Goal: Communication & Community: Share content

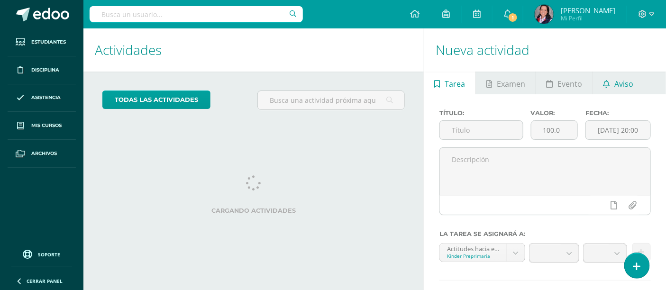
click at [618, 83] on span "Aviso" at bounding box center [623, 84] width 19 height 23
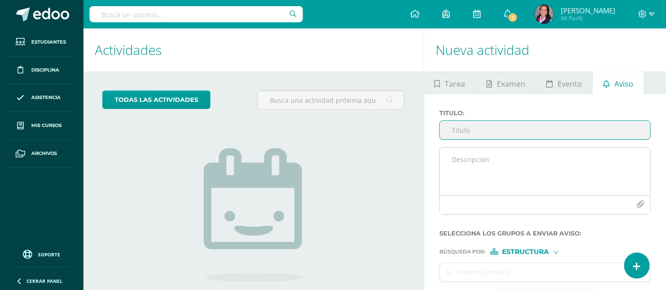
type input "c"
type input "m"
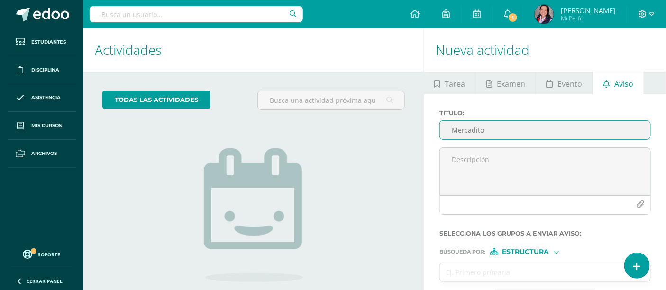
drag, startPoint x: 492, startPoint y: 130, endPoint x: 449, endPoint y: 129, distance: 42.7
click at [449, 129] on input "Mercadito" at bounding box center [545, 130] width 210 height 18
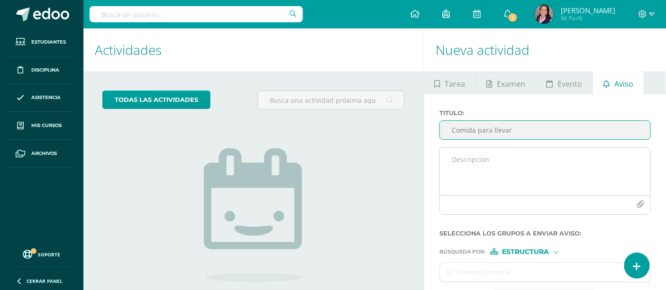
type input "Comida para llevar"
click at [462, 169] on textarea at bounding box center [545, 171] width 210 height 47
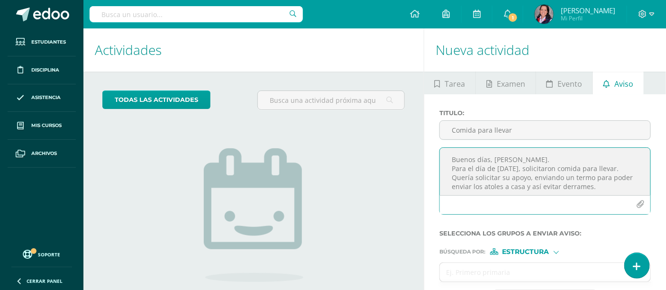
scroll to position [5, 0]
click at [547, 164] on textarea "Buenos días, [PERSON_NAME]. Para el día de [DATE], solicitaron comida para llev…" at bounding box center [545, 171] width 210 height 47
type textarea "Buenos días, [PERSON_NAME]. Para el día de [DATE], solicitó comida para llevar.…"
click at [545, 248] on div "Búsqueda por : Estructura Estructura Persona" at bounding box center [544, 248] width 211 height 14
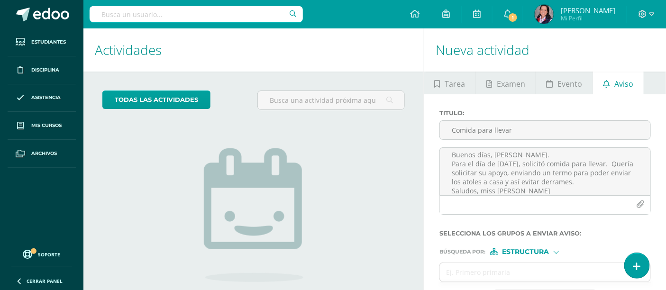
click at [542, 253] on span "Estructura" at bounding box center [525, 251] width 47 height 5
click at [540, 274] on span "Persona" at bounding box center [529, 276] width 34 height 5
click at [539, 273] on input "text" at bounding box center [535, 272] width 191 height 18
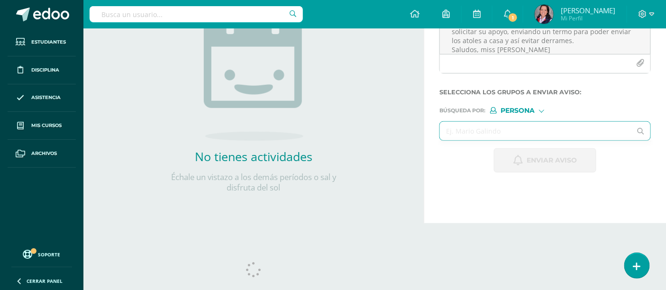
scroll to position [156, 0]
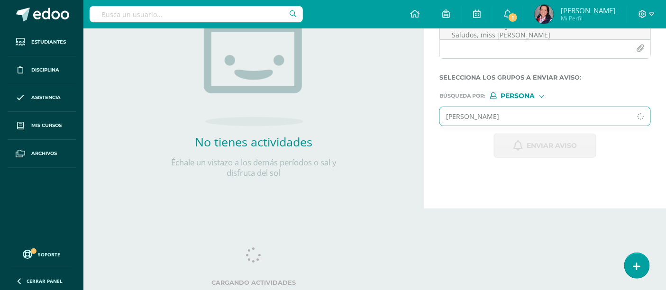
type input "[PERSON_NAME]"
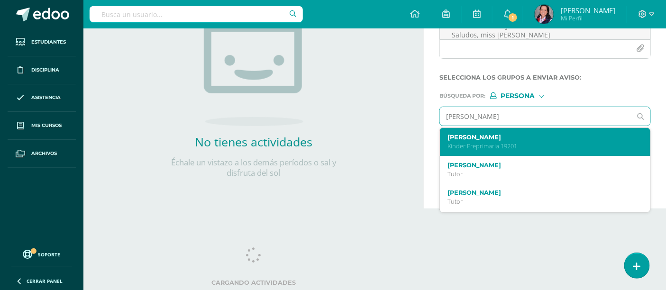
click at [472, 146] on p "Kinder Preprimaria 19201" at bounding box center [540, 146] width 187 height 8
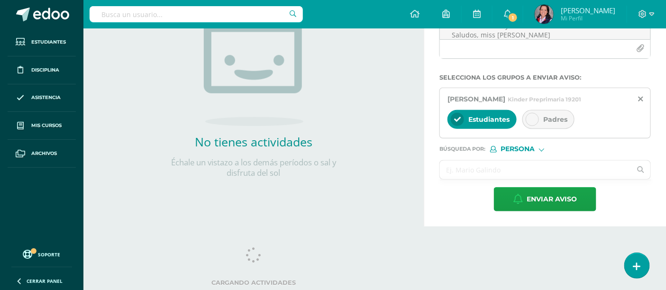
click at [472, 164] on input "text" at bounding box center [535, 170] width 191 height 18
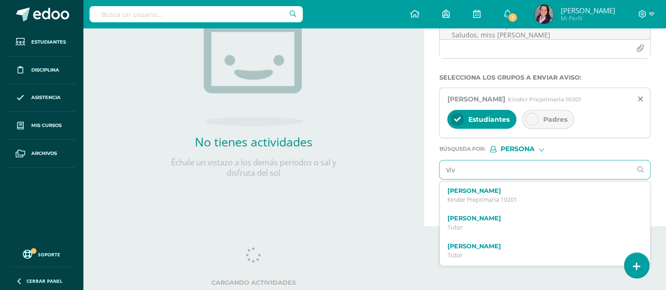
type input "Vivi"
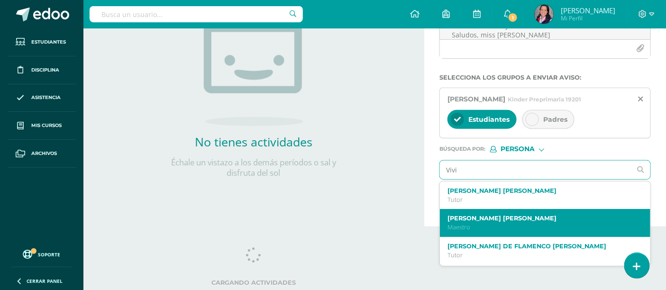
click at [479, 214] on div "[PERSON_NAME] [PERSON_NAME] Maestro" at bounding box center [545, 223] width 210 height 28
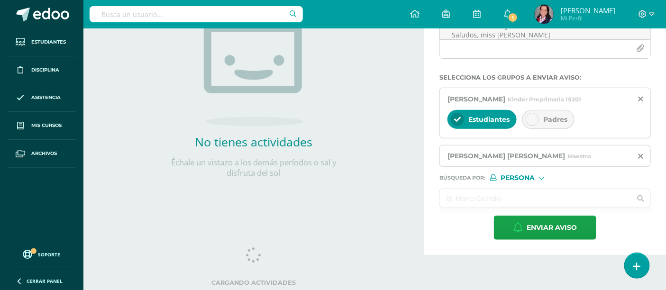
click at [477, 199] on input "text" at bounding box center [535, 198] width 191 height 18
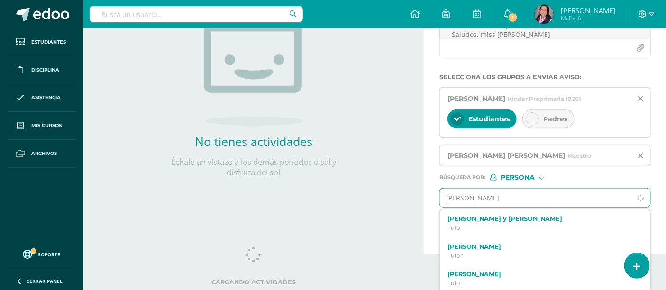
type input "[PERSON_NAME]"
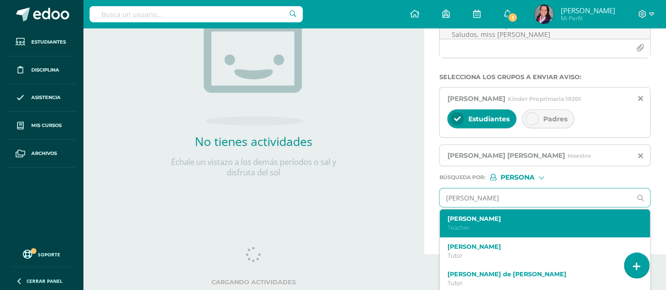
click at [475, 217] on label "[PERSON_NAME]" at bounding box center [540, 218] width 187 height 7
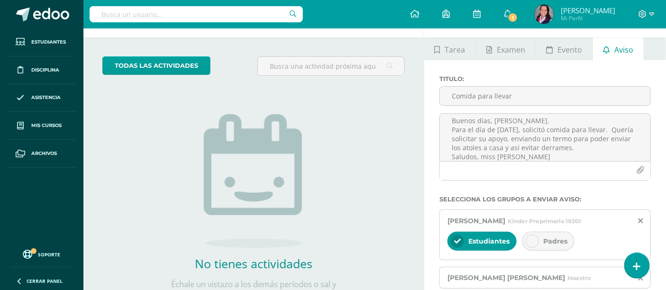
scroll to position [105, 0]
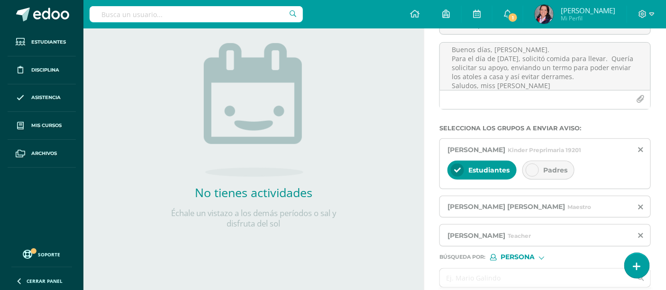
click at [532, 174] on div at bounding box center [532, 170] width 13 height 13
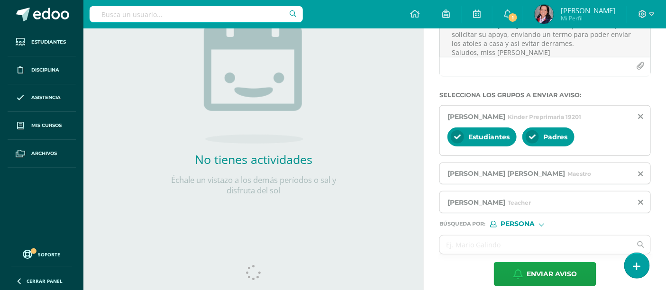
scroll to position [156, 0]
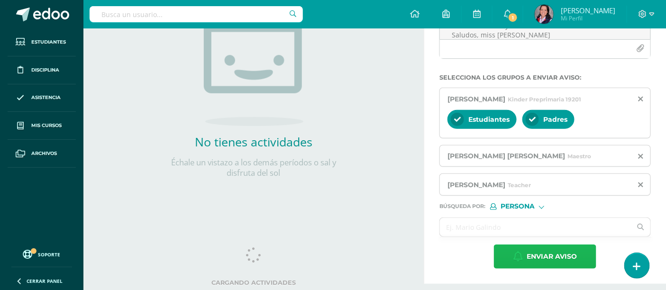
click at [525, 256] on button "Enviar aviso" at bounding box center [545, 257] width 102 height 24
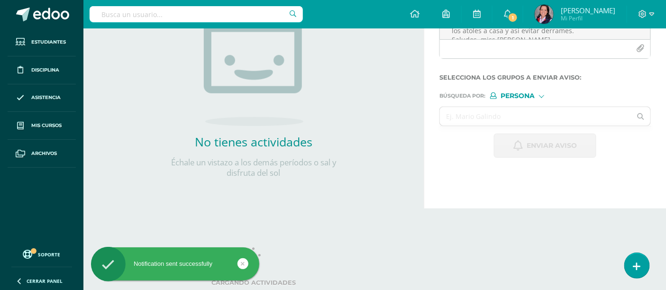
scroll to position [0, 0]
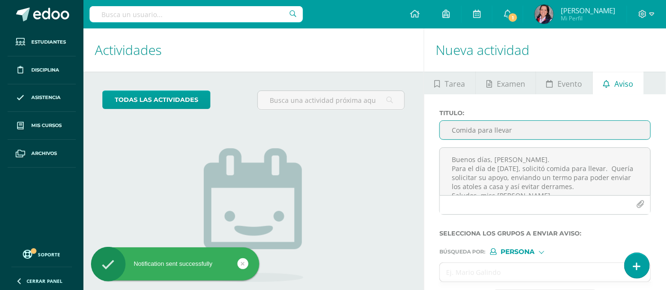
click at [489, 126] on input "Comida para llevar" at bounding box center [545, 130] width 210 height 18
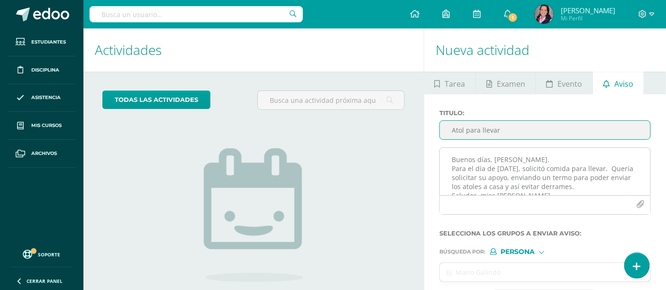
type input "Atol para llevar"
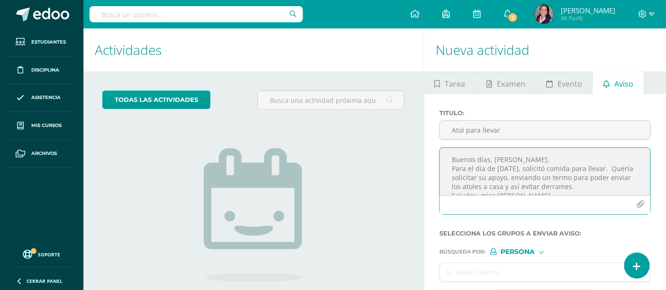
click at [478, 157] on textarea "Buenos días, [PERSON_NAME]. Para el día de [DATE], solicitó comida para llevar.…" at bounding box center [545, 171] width 210 height 47
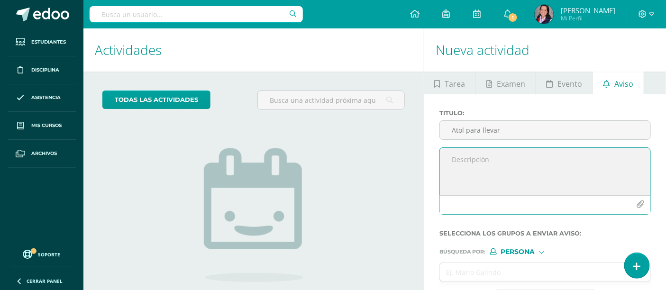
paste textarea "Buenos días, [PERSON_NAME]. Para el día de [DATE], solicitó comida para llevar.…"
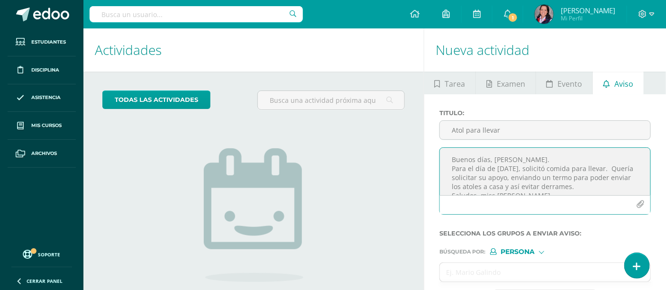
scroll to position [5, 0]
click at [525, 155] on textarea "Buenos días, [PERSON_NAME]. Para el día de [DATE], solicitó comida para llevar.…" at bounding box center [545, 171] width 210 height 47
type textarea "Buenos días, mami de [PERSON_NAME]. Para el día de [DATE], solicitó un atol par…"
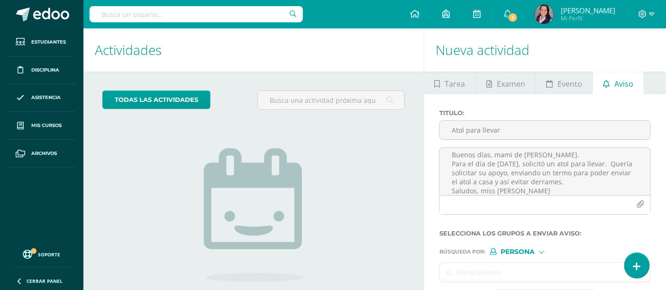
click at [509, 269] on input "text" at bounding box center [535, 272] width 191 height 18
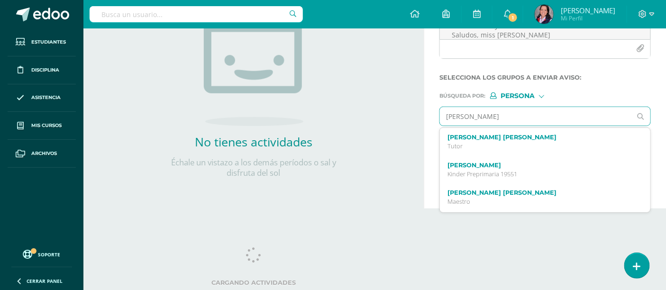
type input "[PERSON_NAME]"
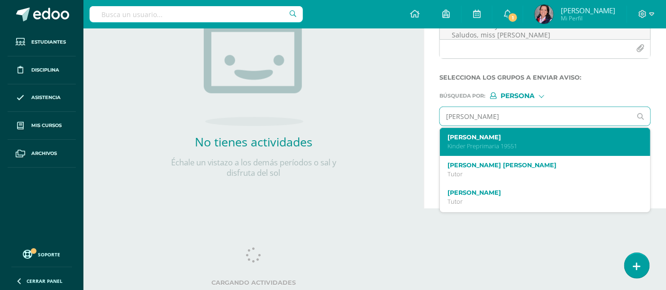
click at [477, 150] on p "Kinder Preprimaria 19551" at bounding box center [540, 146] width 187 height 8
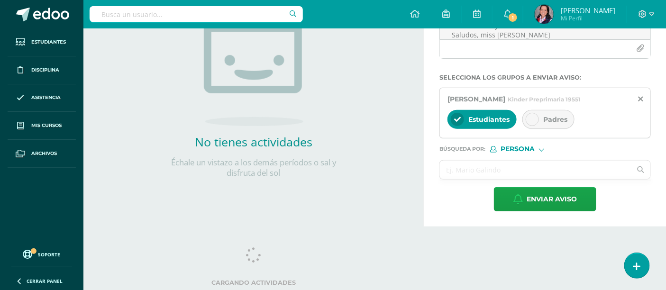
click at [470, 165] on input "text" at bounding box center [535, 170] width 191 height 18
type input "viv"
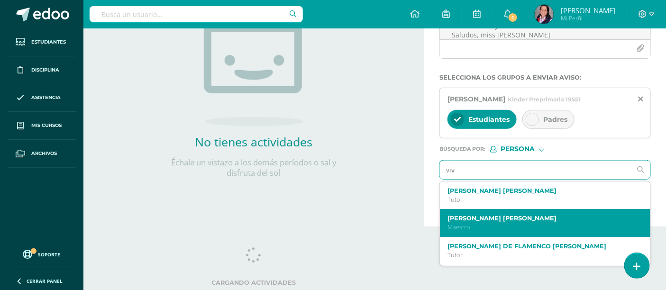
click at [484, 218] on label "[PERSON_NAME] [PERSON_NAME]" at bounding box center [540, 218] width 187 height 7
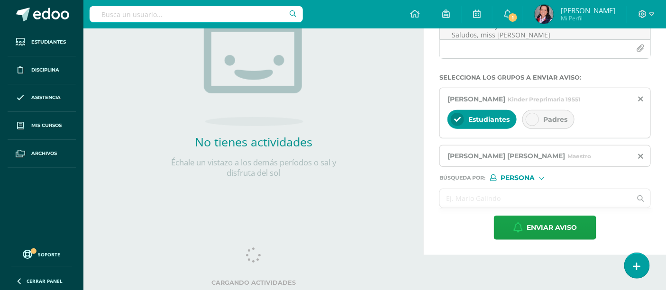
click at [482, 200] on input "text" at bounding box center [535, 198] width 191 height 18
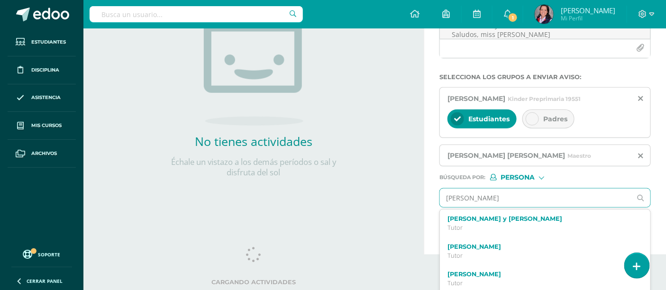
type input "[PERSON_NAME]"
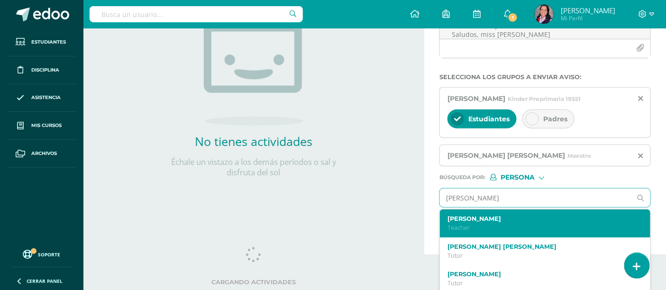
click at [486, 222] on label "[PERSON_NAME]" at bounding box center [540, 218] width 187 height 7
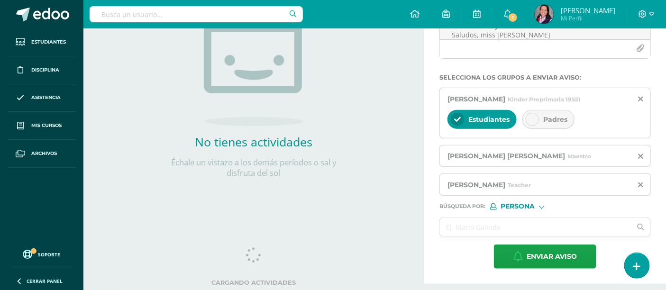
click at [536, 124] on div at bounding box center [532, 119] width 13 height 13
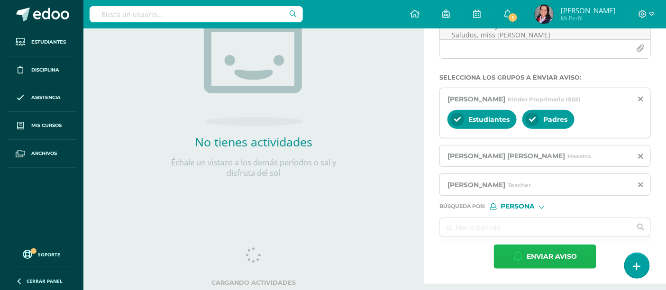
click at [539, 264] on span "Enviar aviso" at bounding box center [552, 256] width 50 height 23
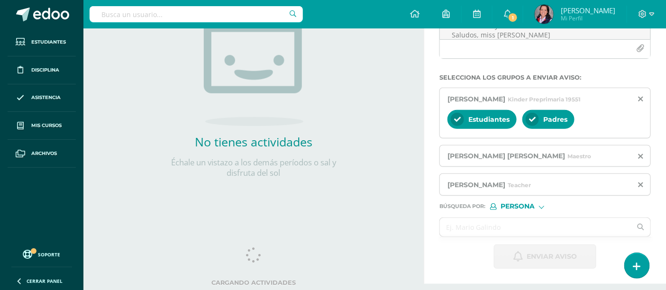
scroll to position [0, 0]
